Goal: Task Accomplishment & Management: Complete application form

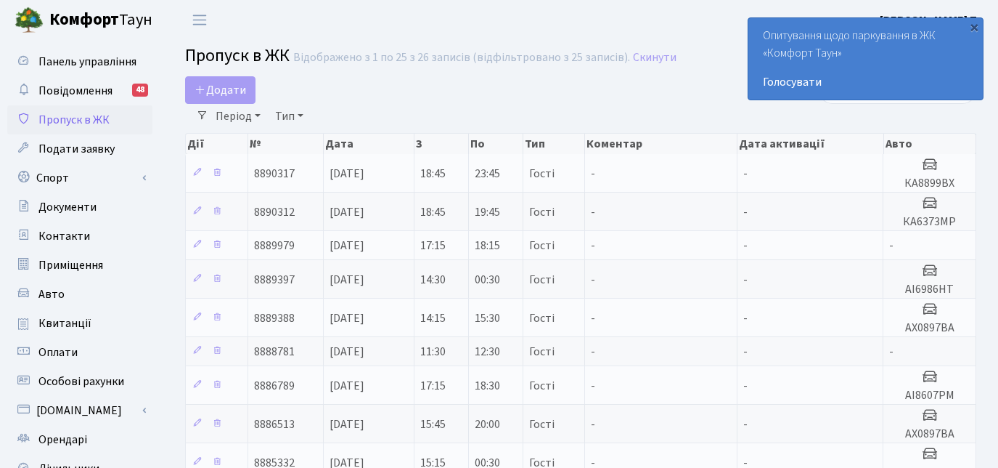
select select "25"
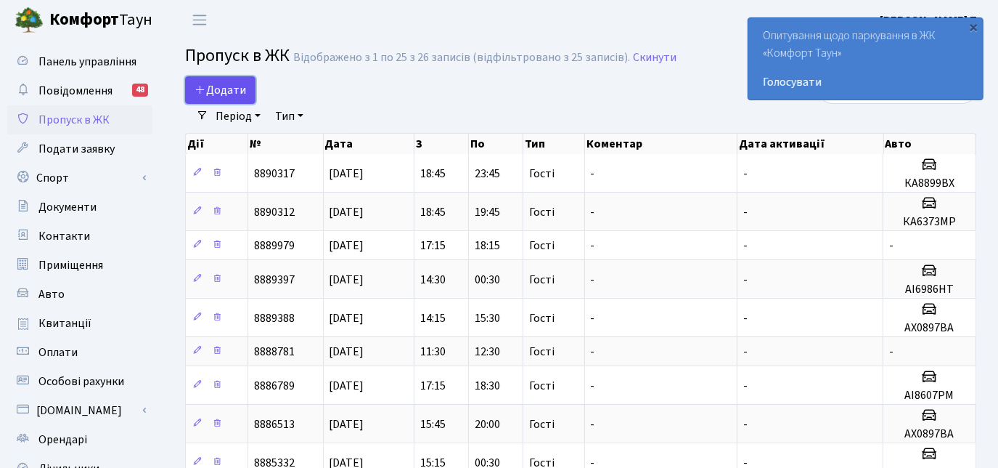
click at [223, 82] on span "Додати" at bounding box center [221, 90] width 52 height 16
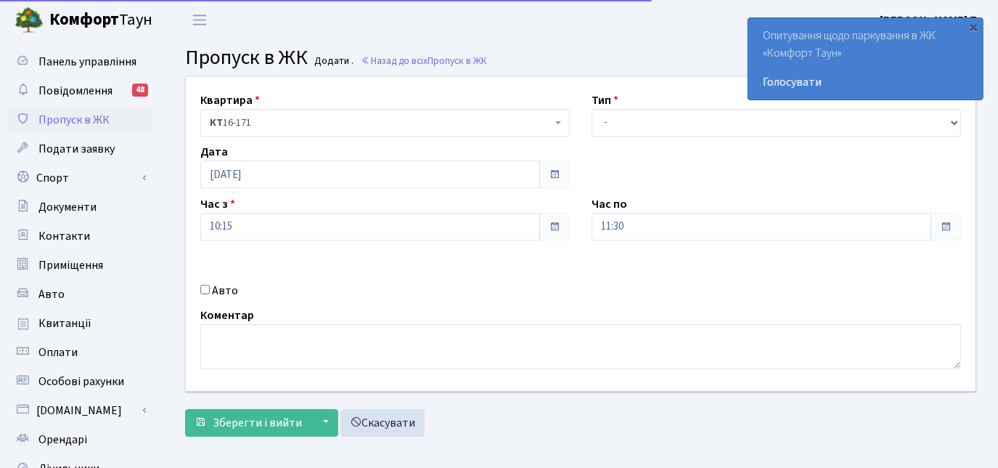
click at [207, 285] on input "Авто" at bounding box center [204, 289] width 9 height 9
checkbox input "true"
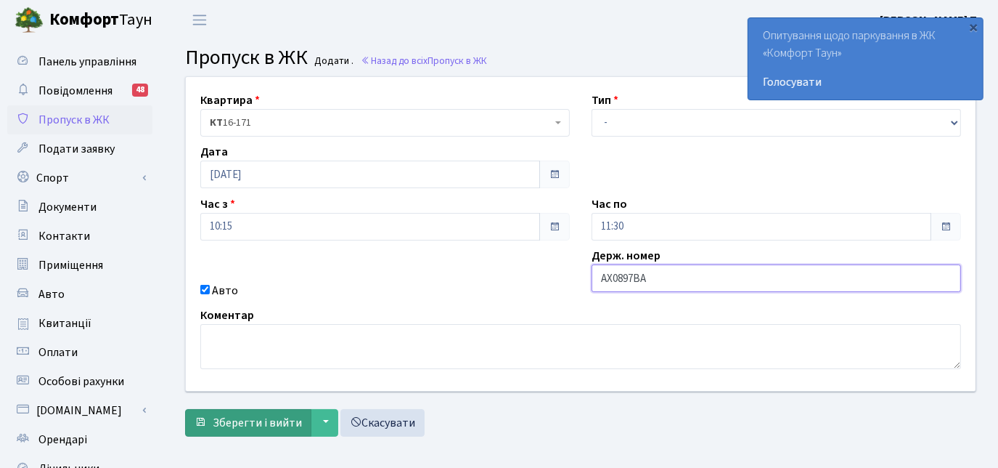
type input "АХ0897ВА"
click at [265, 429] on span "Зберегти і вийти" at bounding box center [257, 423] width 89 height 16
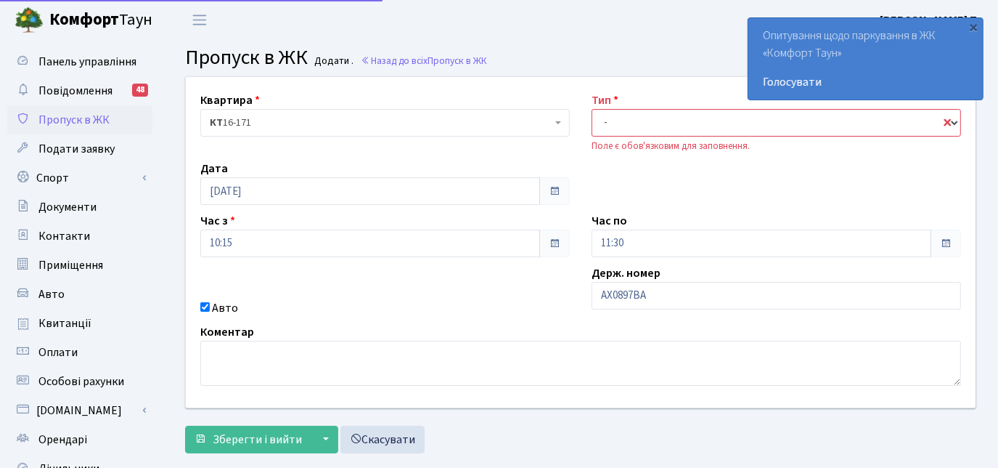
click at [612, 129] on select "- Доставка Таксі Гості Сервіс" at bounding box center [777, 123] width 370 height 28
select select "3"
click at [592, 109] on select "- Доставка Таксі Гості Сервіс" at bounding box center [777, 123] width 370 height 28
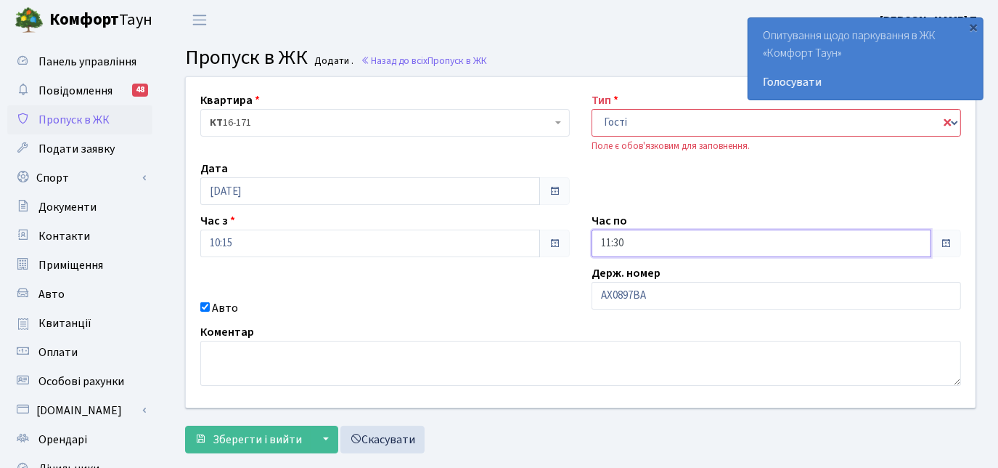
drag, startPoint x: 669, startPoint y: 247, endPoint x: 654, endPoint y: 250, distance: 15.5
click at [669, 248] on input "11:30" at bounding box center [762, 243] width 340 height 28
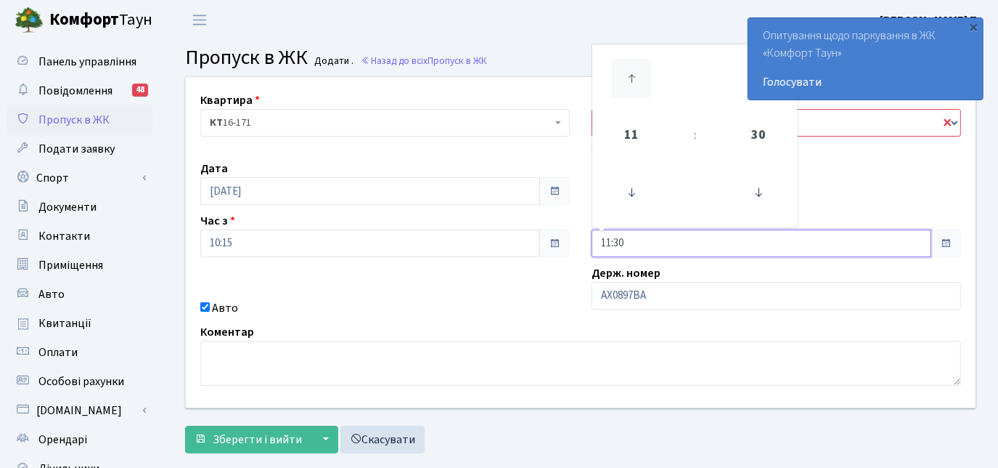
click at [626, 80] on icon at bounding box center [631, 78] width 39 height 39
type input "14:30"
drag, startPoint x: 501, startPoint y: 297, endPoint x: 486, endPoint y: 250, distance: 49.6
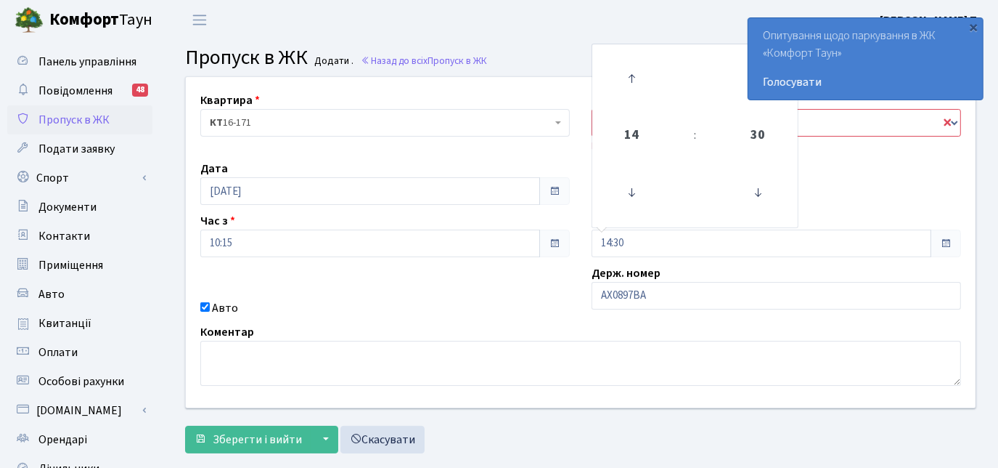
click at [501, 297] on div "Квартира <b>КТ</b>&nbsp;&nbsp;&nbsp;&nbsp;16-171 КТ 16-171 Тип - Доставка Таксі…" at bounding box center [581, 242] width 812 height 330
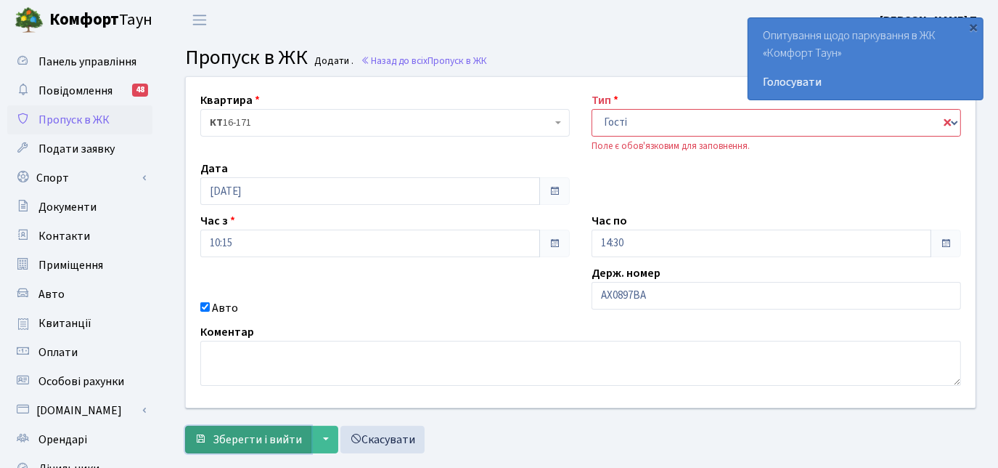
click at [258, 425] on button "Зберегти і вийти" at bounding box center [248, 439] width 126 height 28
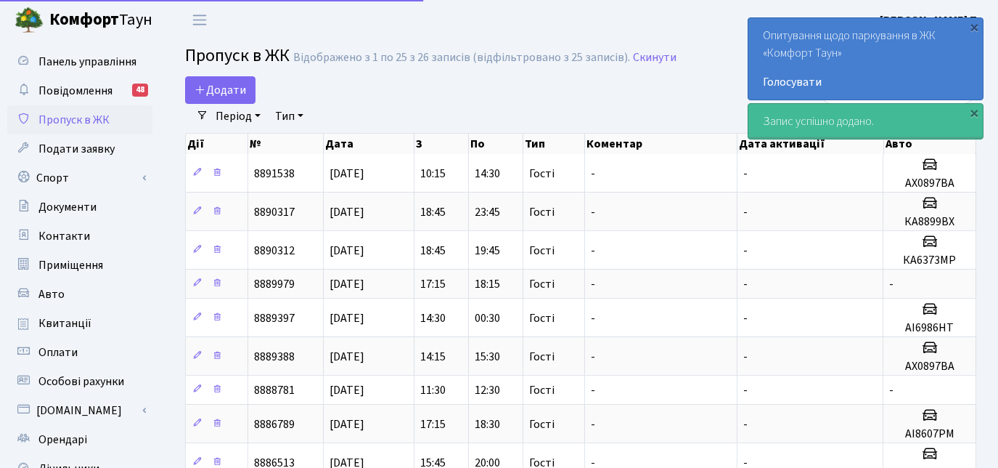
select select "25"
